Goal: Transaction & Acquisition: Purchase product/service

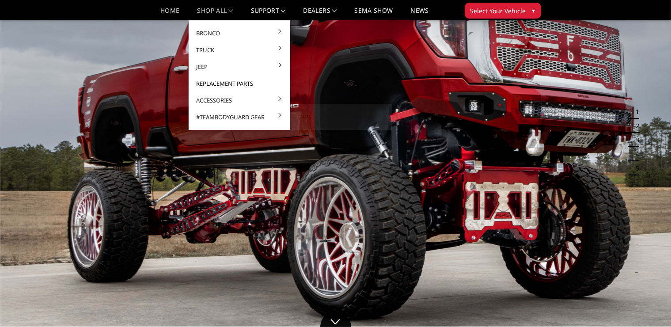
scroll to position [88, 0]
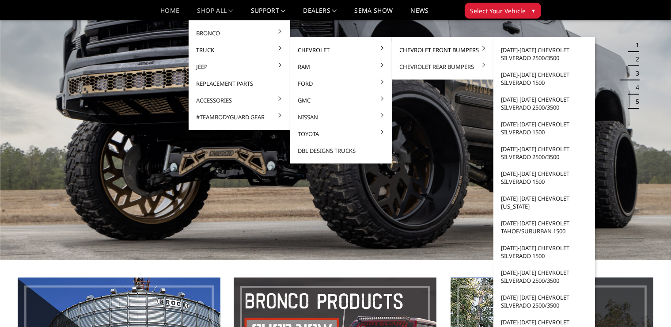
click at [414, 51] on link "Chevrolet Front Bumpers" at bounding box center [443, 50] width 95 height 17
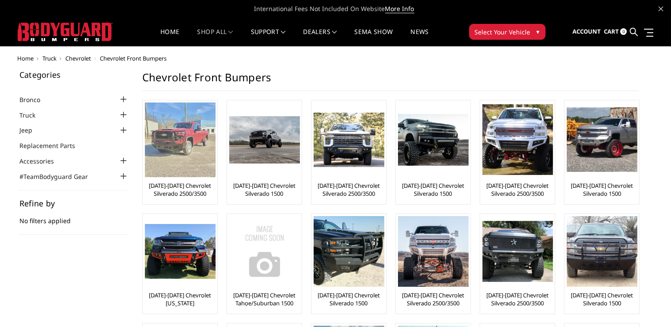
click at [186, 191] on link "[DATE]-[DATE] Chevrolet Silverado 2500/3500" at bounding box center [180, 190] width 70 height 16
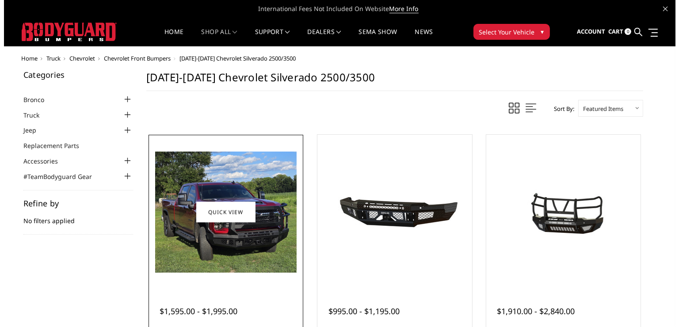
scroll to position [44, 0]
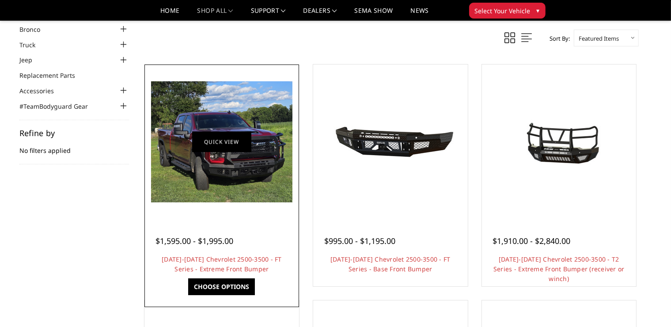
click at [239, 140] on link "Quick view" at bounding box center [221, 141] width 59 height 21
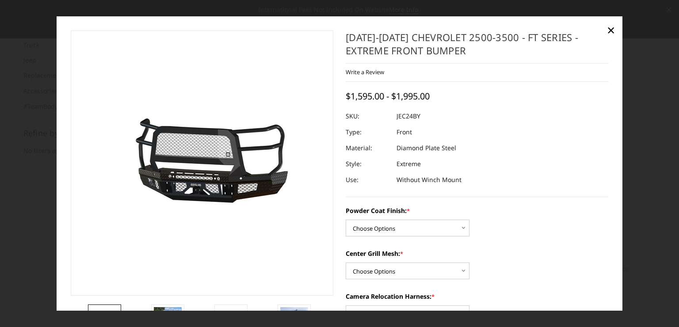
scroll to position [88, 0]
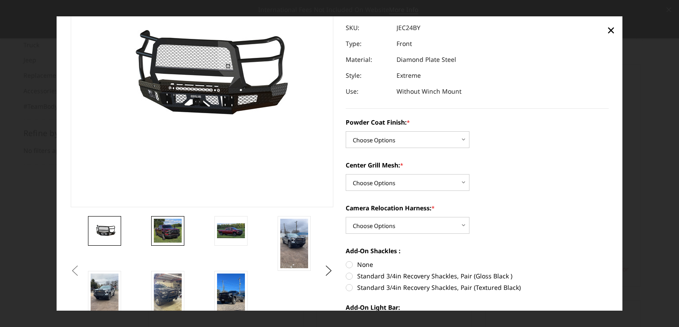
click at [168, 231] on img at bounding box center [168, 231] width 28 height 24
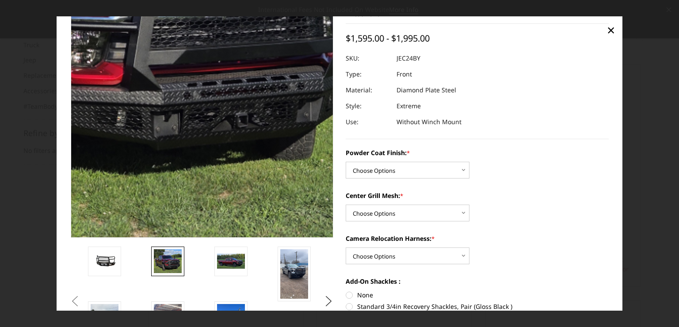
scroll to position [44, 0]
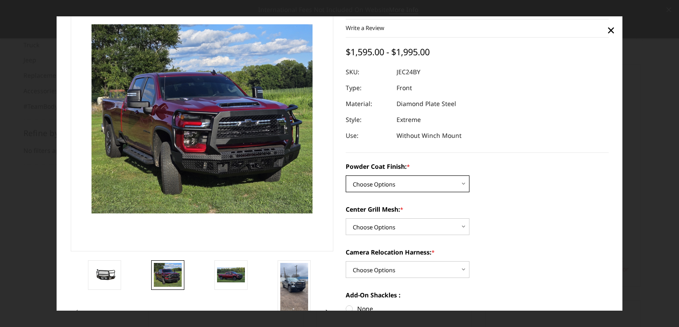
click at [413, 175] on select "Choose Options Bare Metal Gloss Black Powder Coat Textured Black Powder Coat" at bounding box center [408, 183] width 124 height 17
select select "3278"
click at [346, 175] on select "Choose Options Bare Metal Gloss Black Powder Coat Textured Black Powder Coat" at bounding box center [408, 183] width 124 height 17
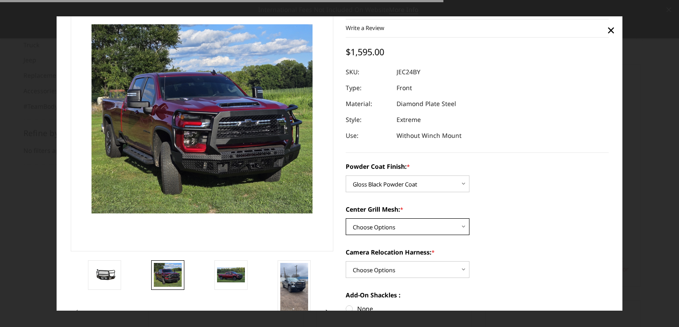
click at [384, 229] on select "Choose Options WITH Expanded Metal in Center Grill WITHOUT Expanded Metal in Ce…" at bounding box center [408, 226] width 124 height 17
select select "3280"
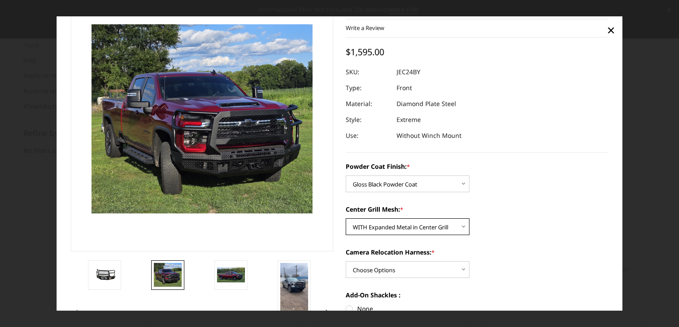
click at [346, 218] on select "Choose Options WITH Expanded Metal in Center Grill WITHOUT Expanded Metal in Ce…" at bounding box center [408, 226] width 124 height 17
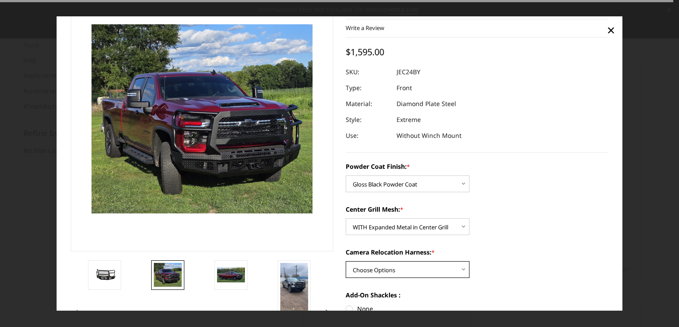
click at [381, 263] on select "Choose Options WITH Camera Relocation Harness WITHOUT Camera Relocation Harness" at bounding box center [408, 269] width 124 height 17
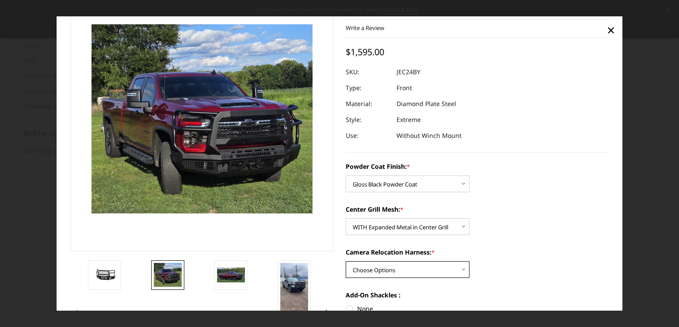
select select "3282"
click at [346, 261] on select "Choose Options WITH Camera Relocation Harness WITHOUT Camera Relocation Harness" at bounding box center [408, 269] width 124 height 17
click at [417, 74] on dd "JEC24BYGMH" at bounding box center [415, 72] width 38 height 16
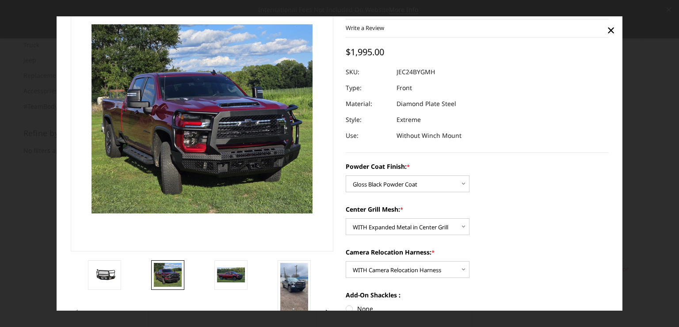
click at [417, 74] on dd "JEC24BYGMH" at bounding box center [415, 72] width 38 height 16
click at [417, 73] on dd "JEC24BYGMH" at bounding box center [415, 72] width 38 height 16
drag, startPoint x: 434, startPoint y: 72, endPoint x: 399, endPoint y: 70, distance: 35.4
click at [400, 70] on dl "SKU: JEC24BYGMH UPC: Type: Front Material: Diamond Plate Steel Style: Extreme U…" at bounding box center [477, 104] width 263 height 80
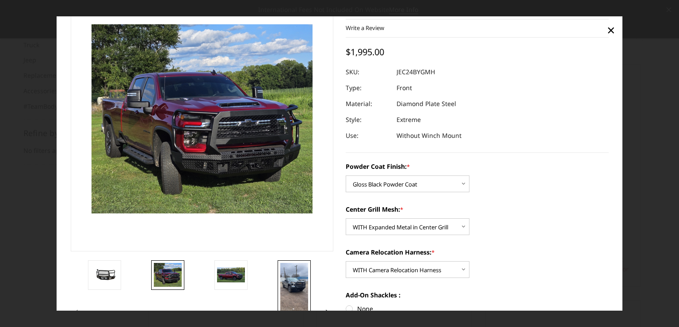
click at [289, 280] on img at bounding box center [294, 288] width 28 height 50
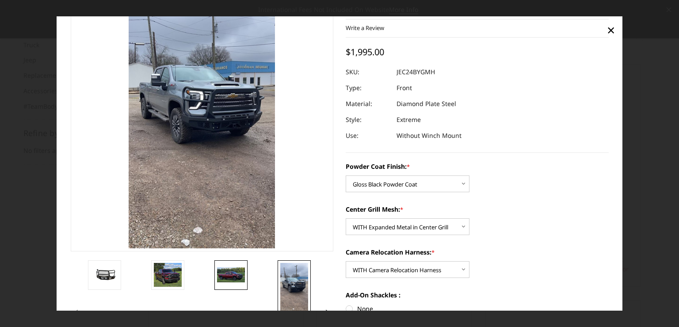
click at [233, 288] on link at bounding box center [230, 275] width 33 height 30
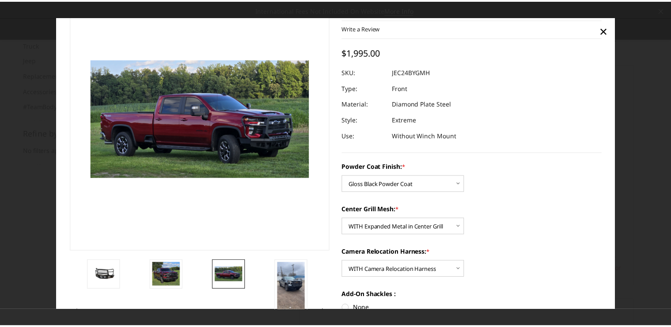
scroll to position [115, 0]
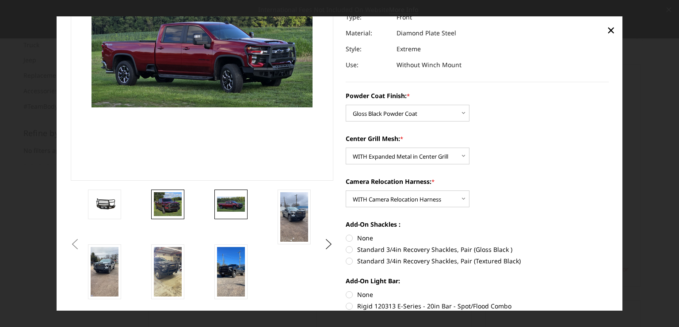
click at [162, 202] on img at bounding box center [168, 204] width 28 height 24
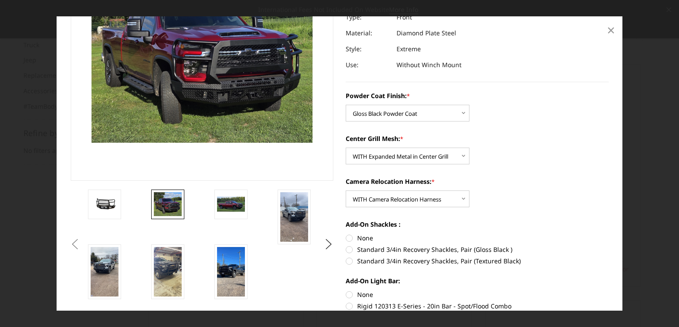
click at [611, 32] on span "×" at bounding box center [611, 29] width 8 height 19
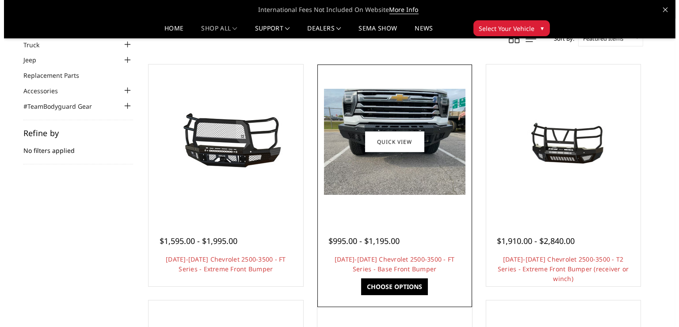
scroll to position [88, 0]
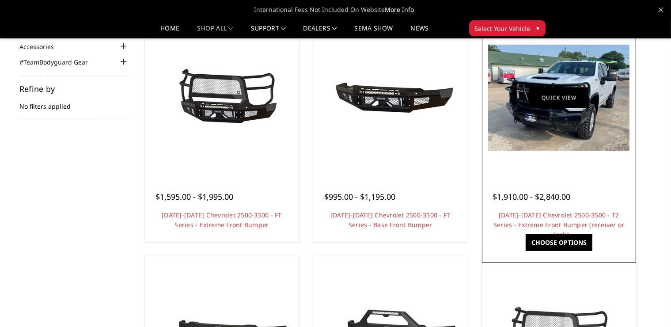
click at [564, 99] on link "Quick view" at bounding box center [558, 97] width 59 height 21
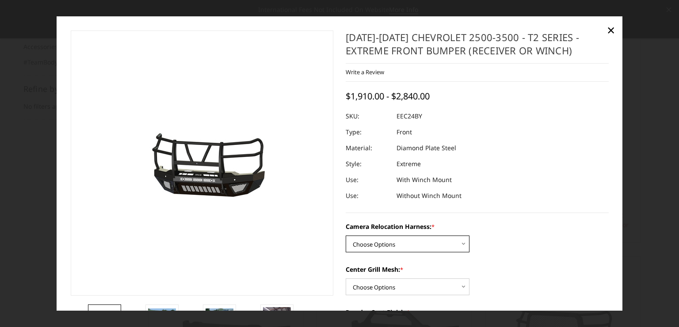
click at [365, 242] on select "Choose Options Without camera harness With camera harness" at bounding box center [408, 244] width 124 height 17
select select "3732"
click at [346, 236] on select "Choose Options Without camera harness With camera harness" at bounding box center [408, 244] width 124 height 17
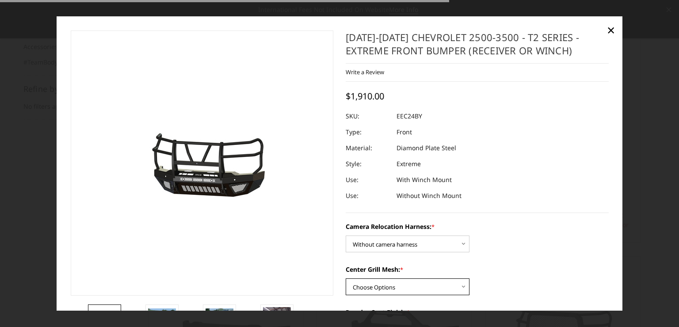
click at [379, 289] on select "Choose Options Without expanded metal With expanded metal" at bounding box center [408, 286] width 124 height 17
select select "3729"
click at [346, 278] on select "Choose Options Without expanded metal With expanded metal" at bounding box center [408, 286] width 124 height 17
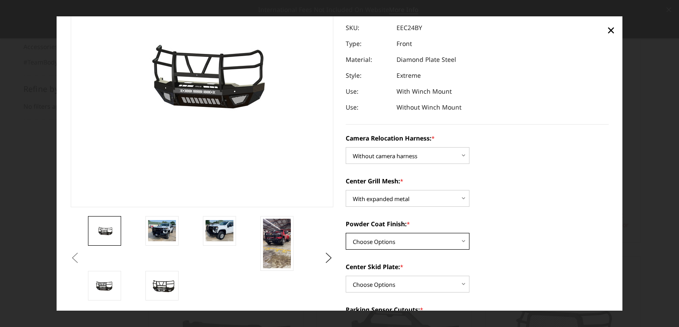
click at [397, 246] on select "Choose Options Textured Black Powder Coat Gloss Black Powder Coat Bare Metal" at bounding box center [408, 241] width 124 height 17
select select "3727"
click at [346, 233] on select "Choose Options Textured Black Powder Coat Gloss Black Powder Coat Bare Metal" at bounding box center [408, 241] width 124 height 17
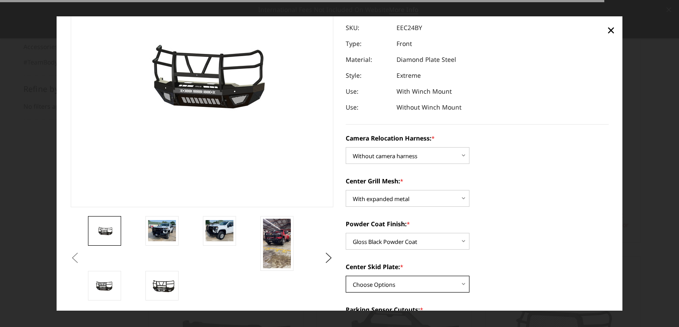
click at [388, 284] on select "Choose Options Winch Mount Skid Plate Standard Skid Plate (included) 2" Receive…" at bounding box center [408, 284] width 124 height 17
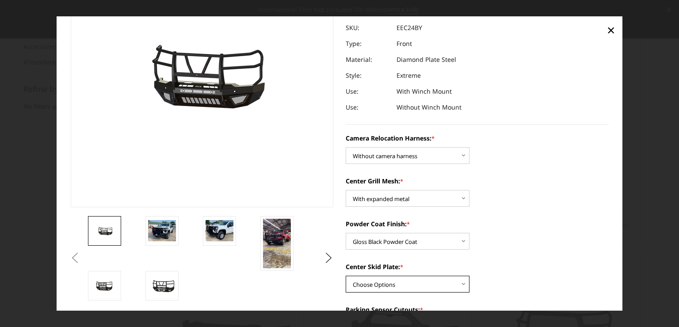
select select "3725"
click at [346, 276] on select "Choose Options Winch Mount Skid Plate Standard Skid Plate (included) 2" Receive…" at bounding box center [408, 284] width 124 height 17
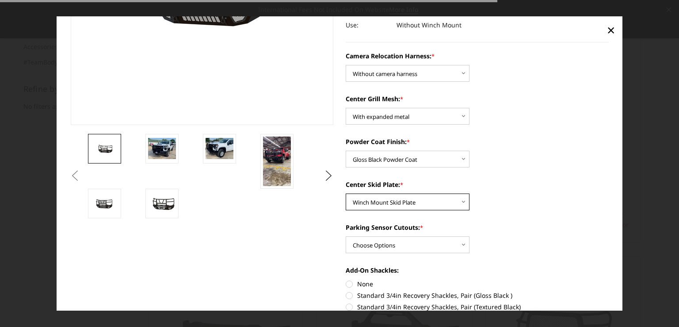
scroll to position [177, 0]
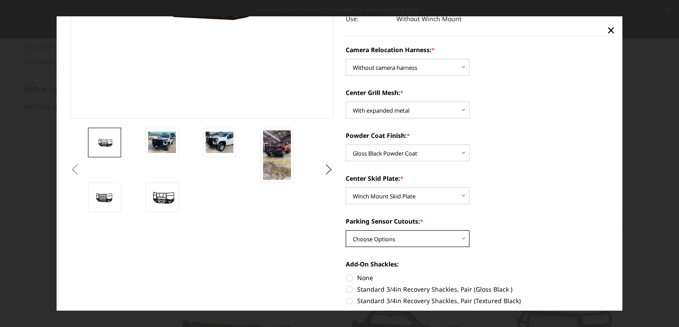
click at [388, 238] on select "Choose Options Yes - With Parking Sensor Cutouts" at bounding box center [408, 238] width 124 height 17
select select "3722"
click at [346, 230] on select "Choose Options Yes - With Parking Sensor Cutouts" at bounding box center [408, 238] width 124 height 17
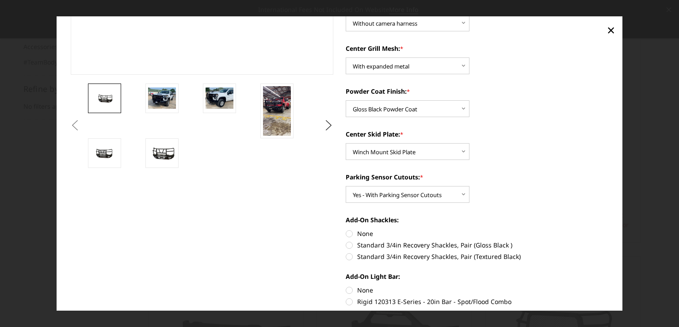
click at [346, 236] on label "None" at bounding box center [477, 233] width 263 height 9
click at [346, 229] on input "None" at bounding box center [346, 229] width 0 height 0
radio input "true"
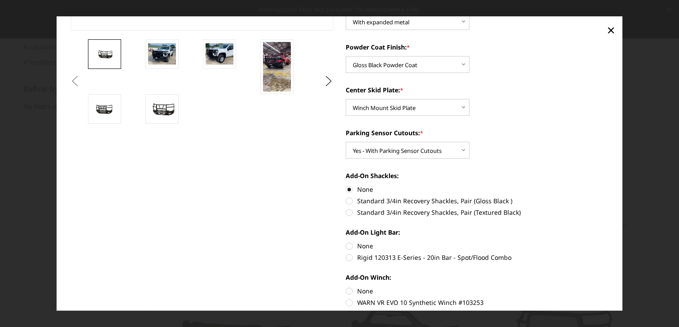
click at [348, 244] on label "None" at bounding box center [477, 245] width 263 height 9
click at [346, 242] on input "None" at bounding box center [346, 241] width 0 height 0
radio input "true"
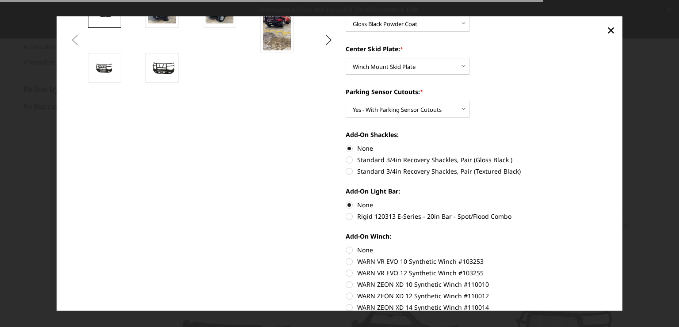
scroll to position [309, 0]
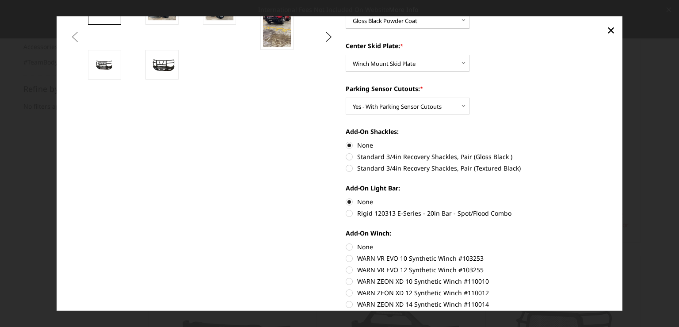
click at [347, 247] on label "None" at bounding box center [477, 246] width 263 height 9
click at [346, 243] on input "None" at bounding box center [346, 242] width 0 height 0
radio input "true"
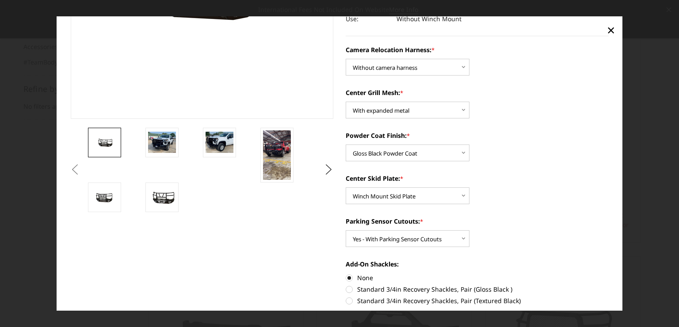
scroll to position [221, 0]
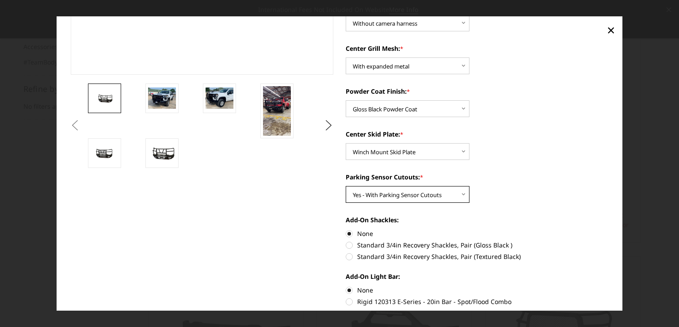
click at [414, 197] on select "Choose Options Yes - With Parking Sensor Cutouts" at bounding box center [408, 194] width 124 height 17
click at [346, 186] on select "Choose Options Yes - With Parking Sensor Cutouts" at bounding box center [408, 194] width 124 height 17
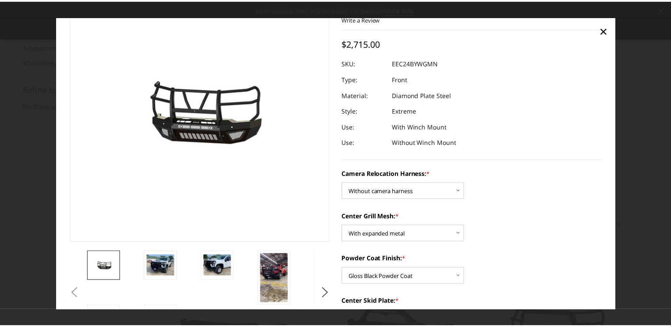
scroll to position [0, 0]
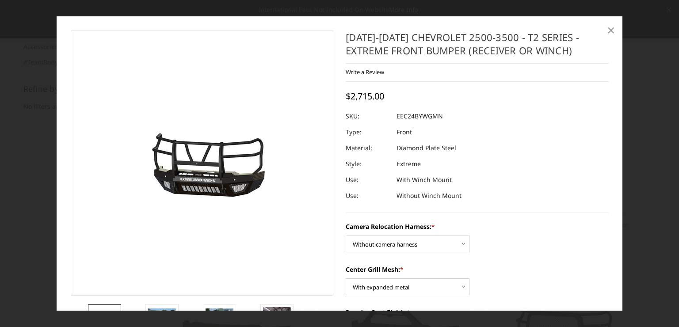
click at [607, 30] on span "×" at bounding box center [611, 29] width 8 height 19
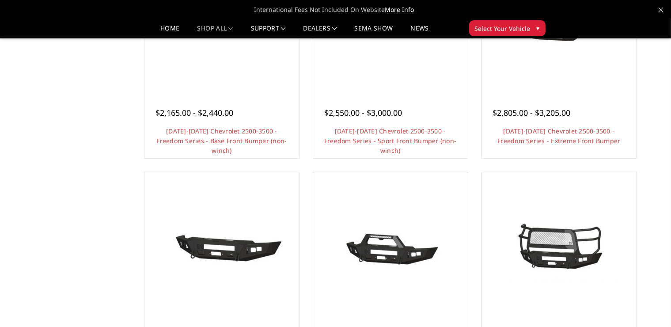
scroll to position [442, 0]
